Goal: Find specific page/section: Find specific page/section

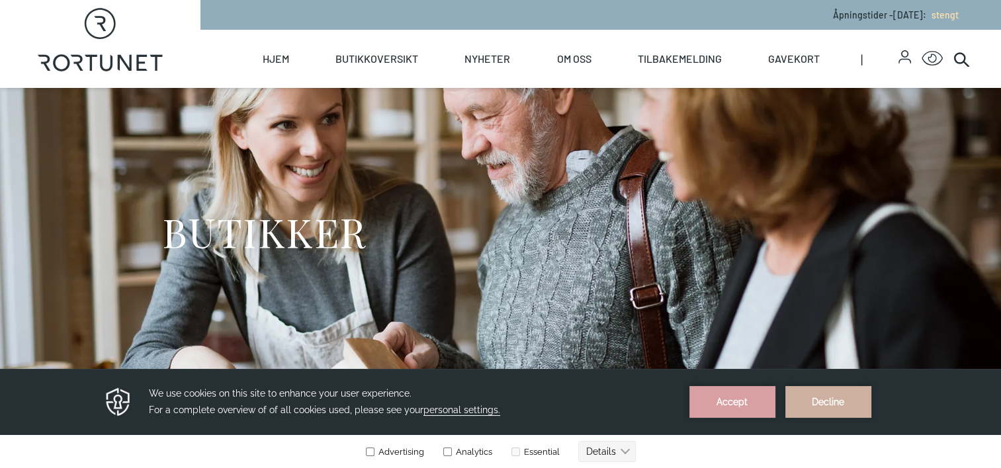
click at [902, 56] on icon "button" at bounding box center [904, 53] width 7 height 7
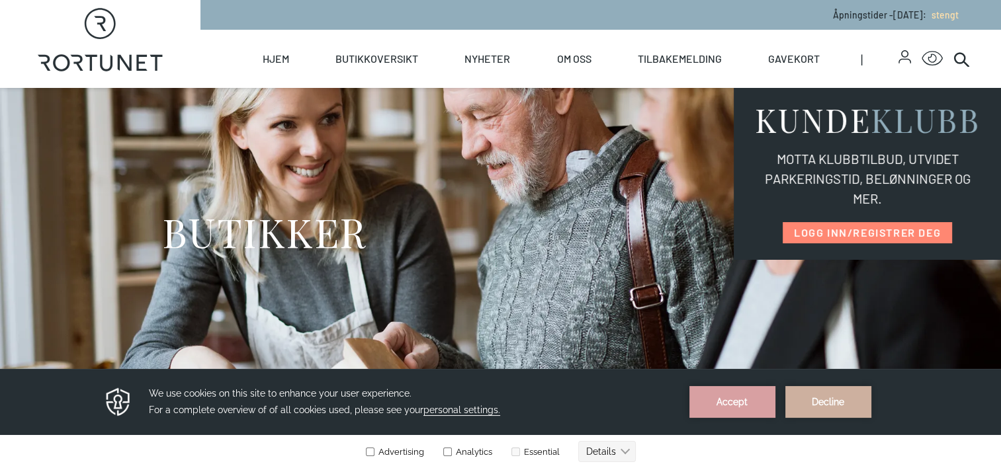
click at [595, 296] on div "BUTIKKER" at bounding box center [500, 237] width 677 height 298
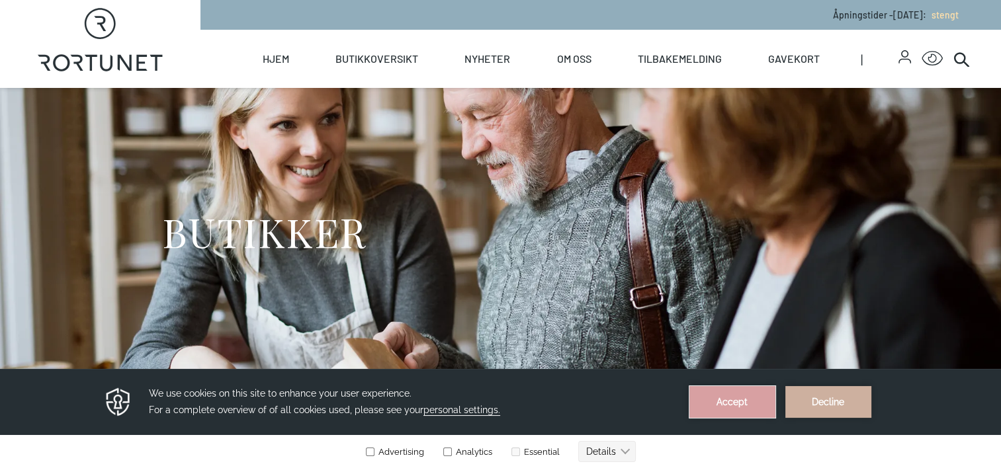
click at [730, 405] on button "Accept" at bounding box center [732, 402] width 86 height 32
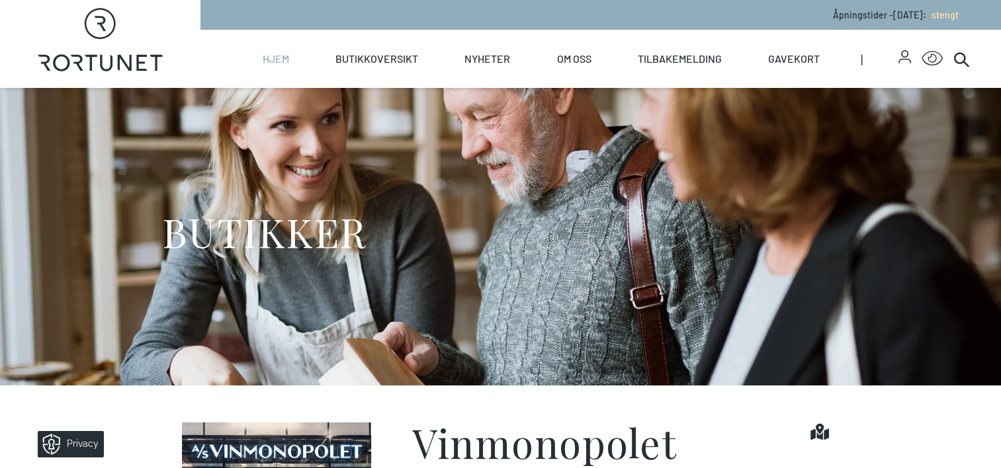
click at [278, 60] on link "Hjem" at bounding box center [276, 59] width 26 height 58
select select "NO"
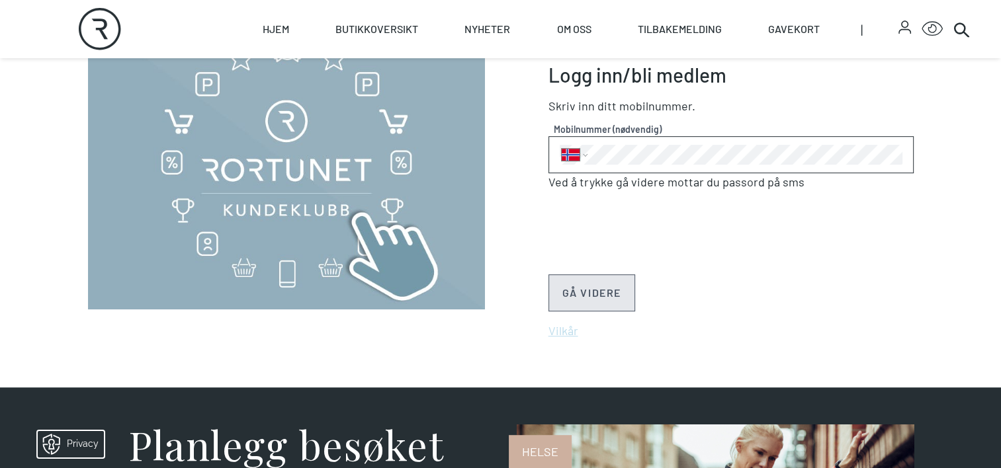
scroll to position [529, 0]
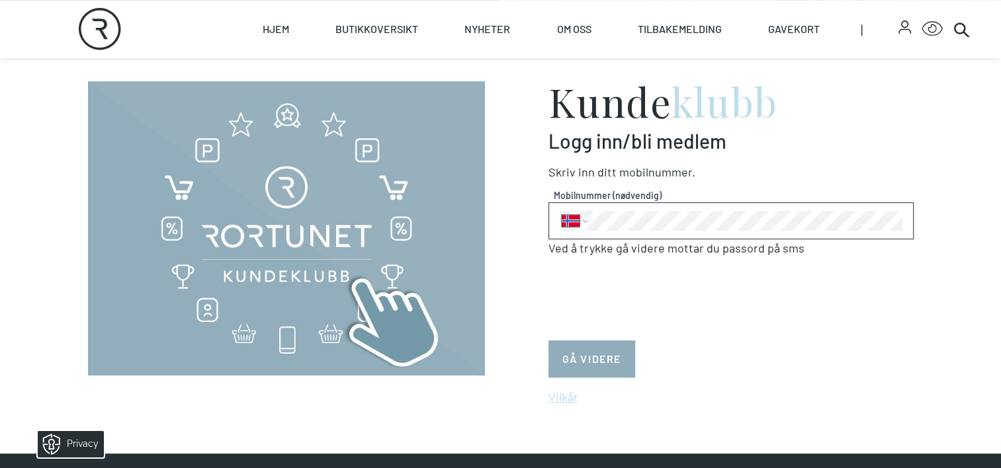
click at [577, 352] on button "GÅ VIDERE" at bounding box center [591, 359] width 87 height 37
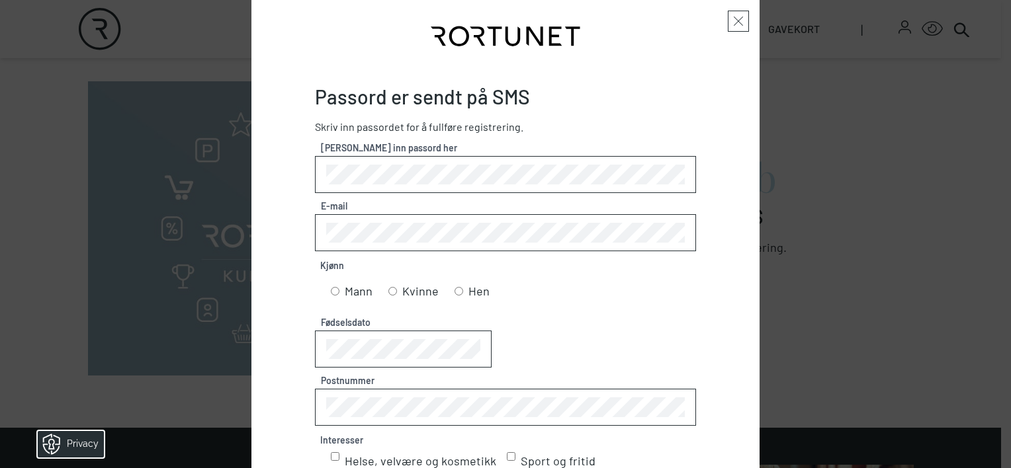
click at [732, 19] on span at bounding box center [738, 21] width 21 height 21
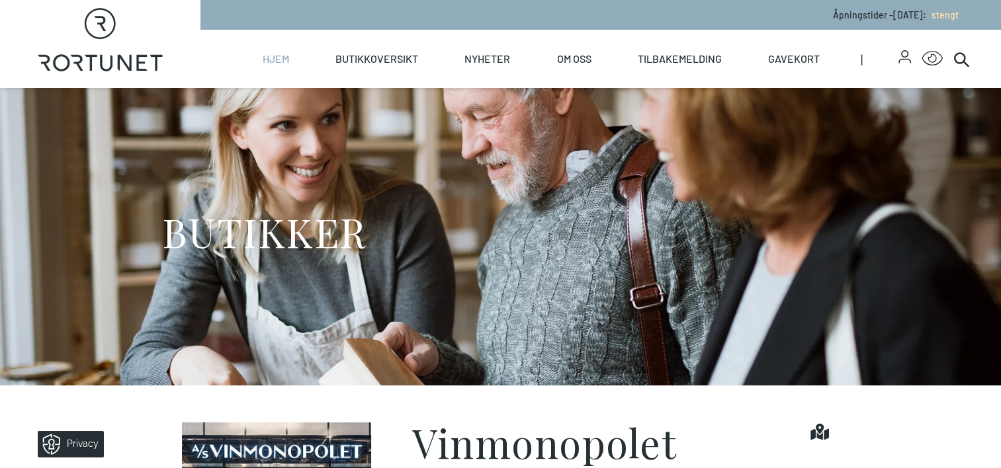
click at [906, 63] on icon "button" at bounding box center [904, 56] width 13 height 13
